Goal: Task Accomplishment & Management: Use online tool/utility

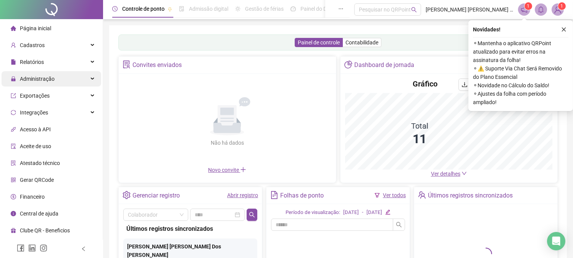
click at [53, 76] on span "Administração" at bounding box center [37, 79] width 35 height 6
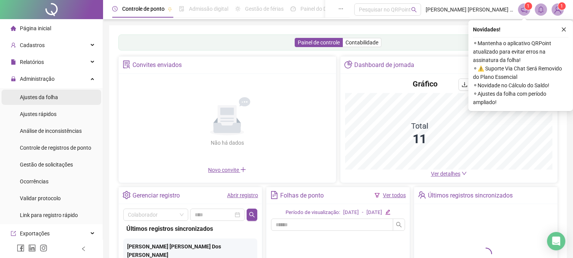
click at [46, 96] on span "Ajustes da folha" at bounding box center [39, 97] width 38 height 6
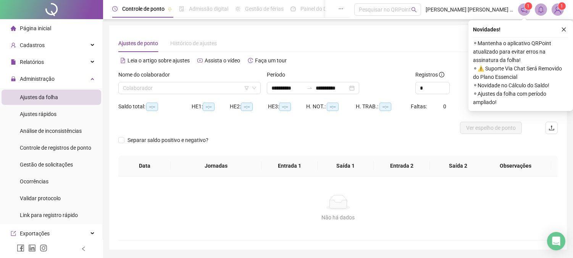
type input "**********"
click at [172, 89] on input "search" at bounding box center [186, 87] width 126 height 11
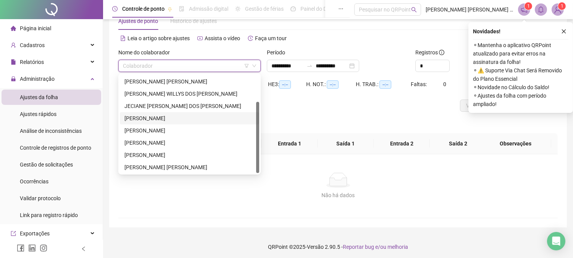
scroll to position [24, 0]
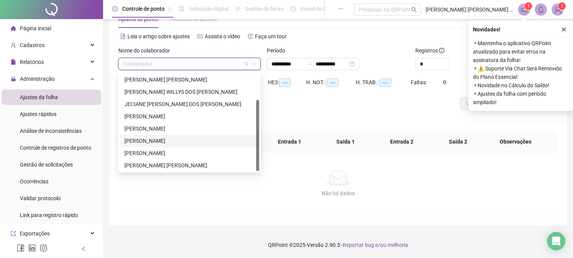
click at [159, 140] on div "[PERSON_NAME]" at bounding box center [190, 140] width 130 height 8
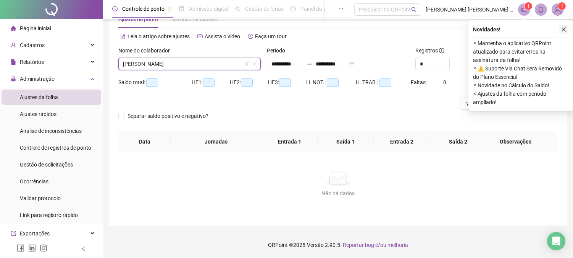
click at [562, 30] on icon "close" at bounding box center [564, 29] width 5 height 5
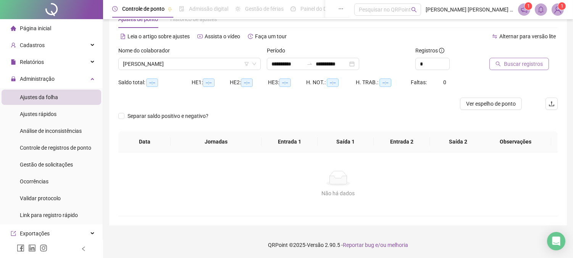
click at [534, 65] on span "Buscar registros" at bounding box center [523, 64] width 39 height 8
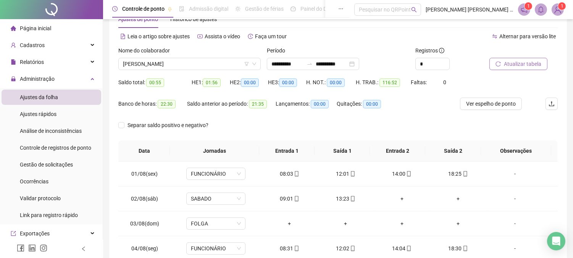
click at [507, 66] on span "Atualizar tabela" at bounding box center [522, 64] width 37 height 8
click at [177, 65] on span "[PERSON_NAME]" at bounding box center [189, 63] width 133 height 11
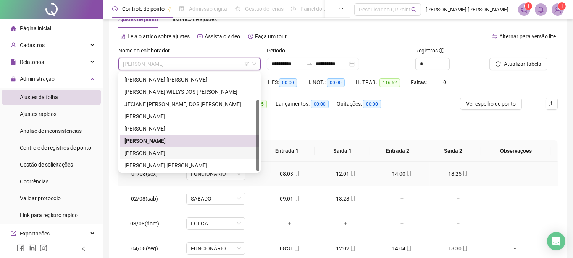
scroll to position [133, 0]
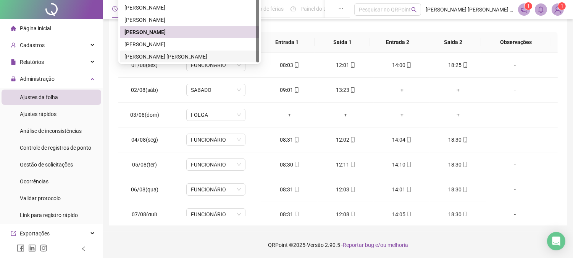
click at [160, 52] on div "[PERSON_NAME] [PERSON_NAME]" at bounding box center [190, 56] width 130 height 8
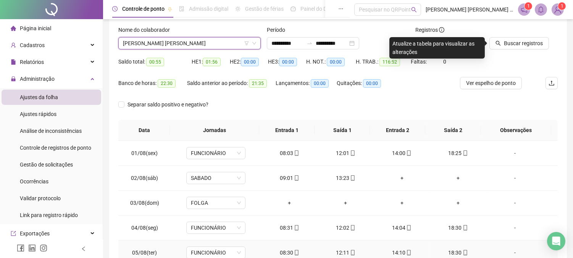
scroll to position [0, 0]
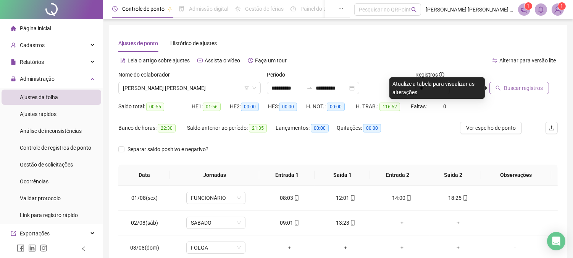
click at [534, 89] on span "Buscar registros" at bounding box center [523, 88] width 39 height 8
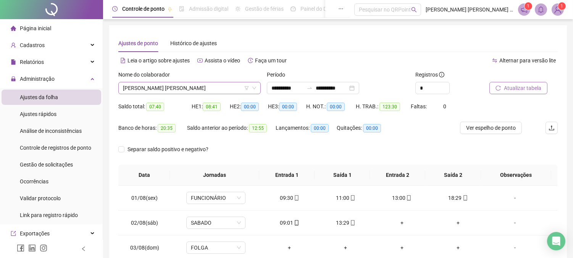
click at [173, 88] on span "[PERSON_NAME] [PERSON_NAME]" at bounding box center [189, 87] width 133 height 11
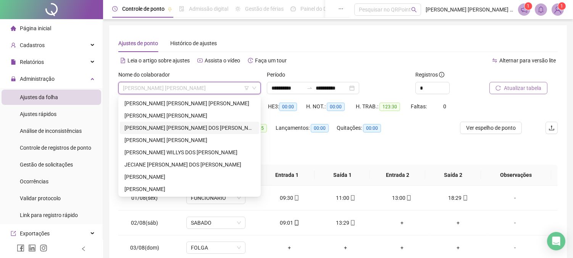
click at [161, 128] on div "[PERSON_NAME] [PERSON_NAME] DOS [PERSON_NAME]" at bounding box center [190, 127] width 130 height 8
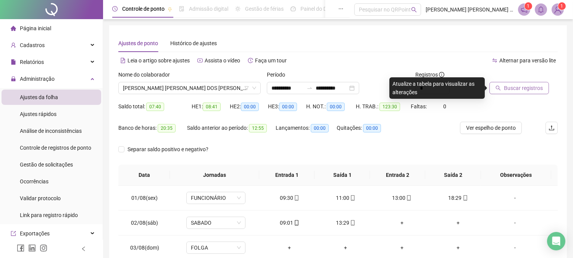
click at [516, 90] on span "Buscar registros" at bounding box center [523, 88] width 39 height 8
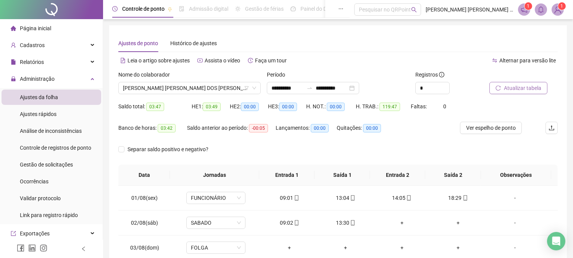
click at [520, 86] on span "Atualizar tabela" at bounding box center [522, 88] width 37 height 8
click at [175, 89] on span "[PERSON_NAME] [PERSON_NAME] DOS [PERSON_NAME]" at bounding box center [189, 87] width 133 height 11
